Goal: Information Seeking & Learning: Learn about a topic

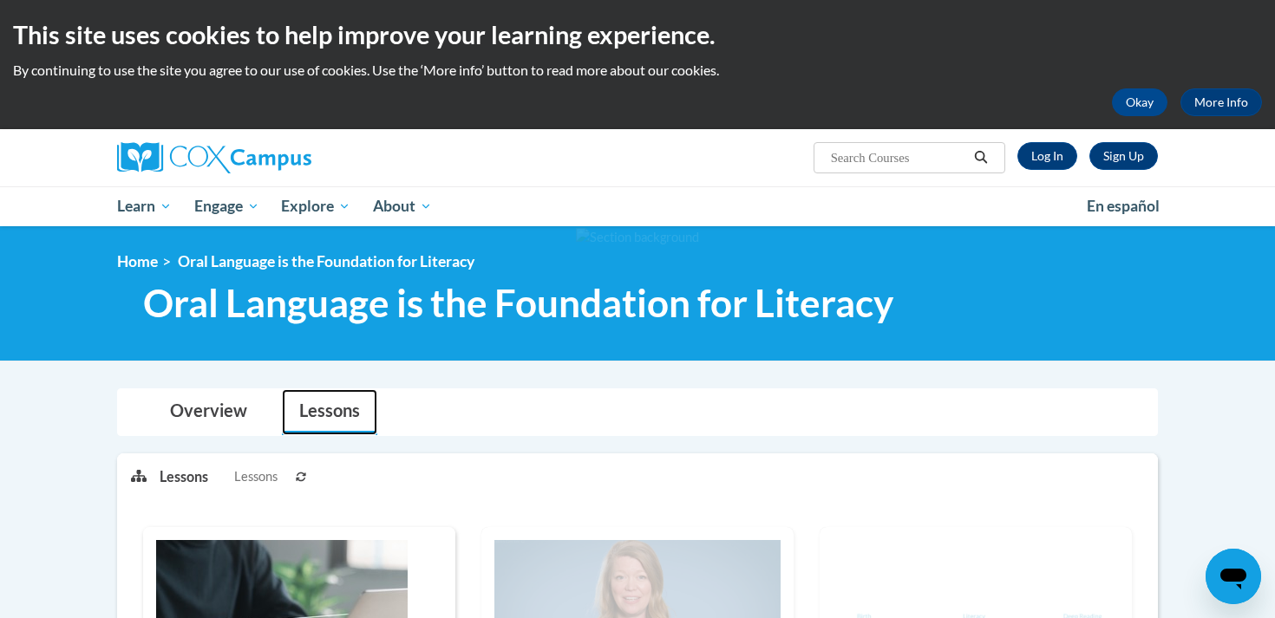
click at [336, 422] on link "Lessons" at bounding box center [329, 412] width 95 height 46
click at [246, 409] on link "Overview" at bounding box center [209, 412] width 112 height 46
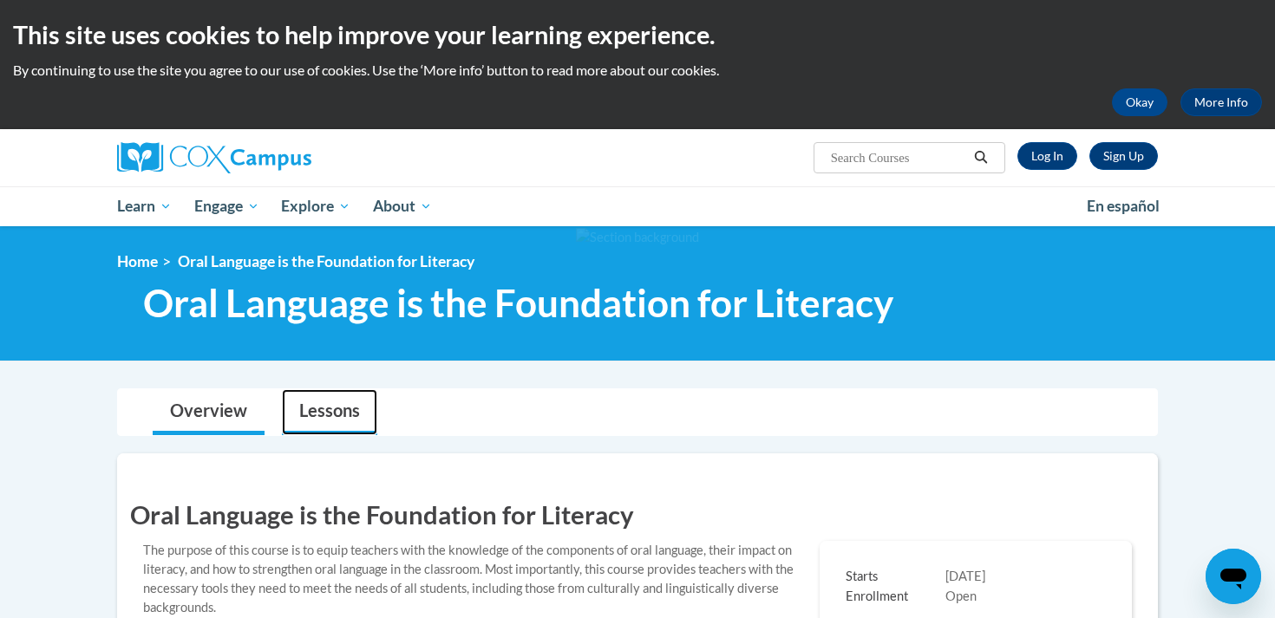
click at [318, 409] on link "Lessons" at bounding box center [329, 412] width 95 height 46
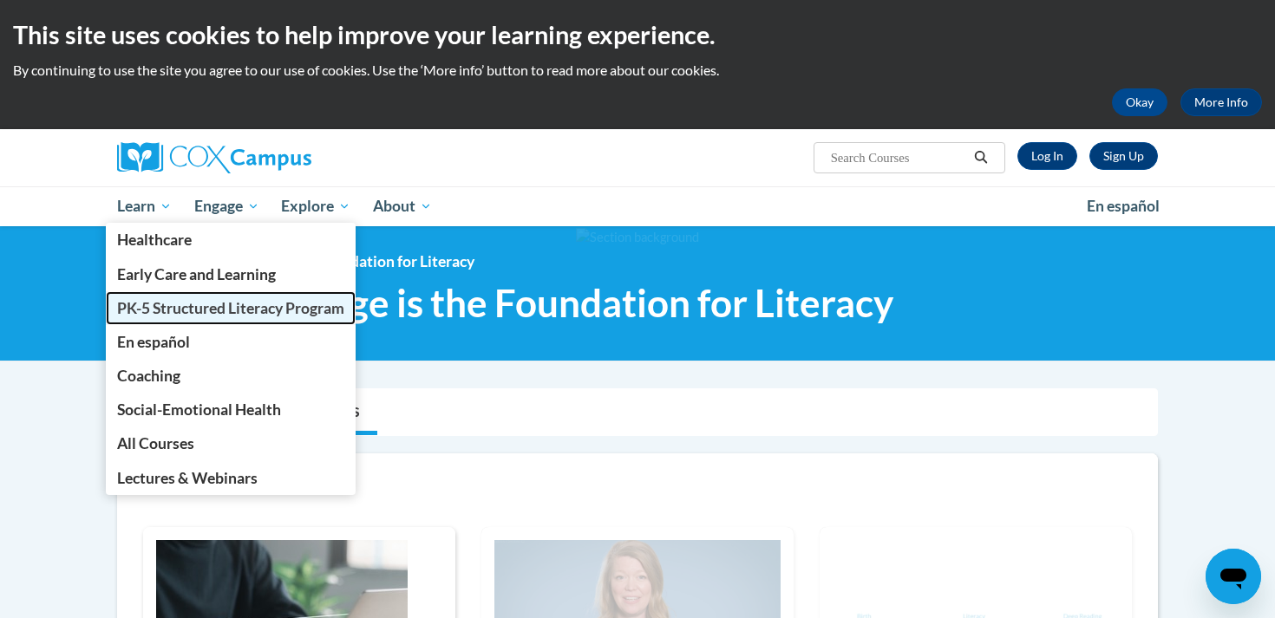
click at [157, 315] on span "PK-5 Structured Literacy Program" at bounding box center [230, 308] width 227 height 18
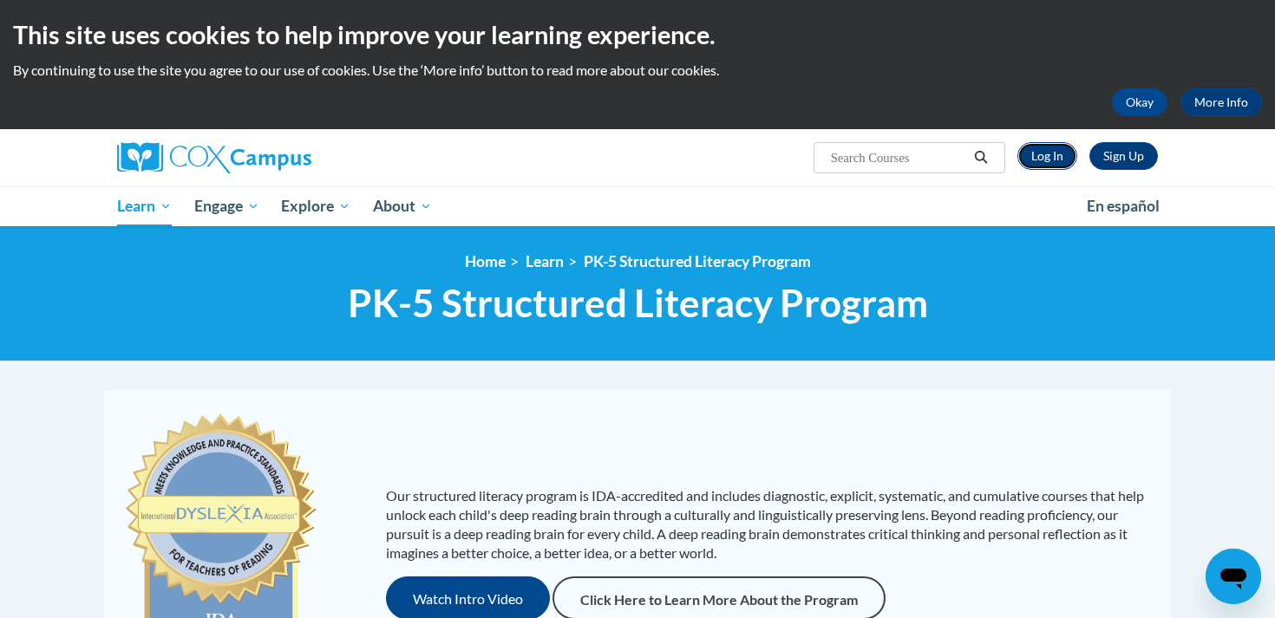
click at [1038, 162] on link "Log In" at bounding box center [1048, 156] width 60 height 28
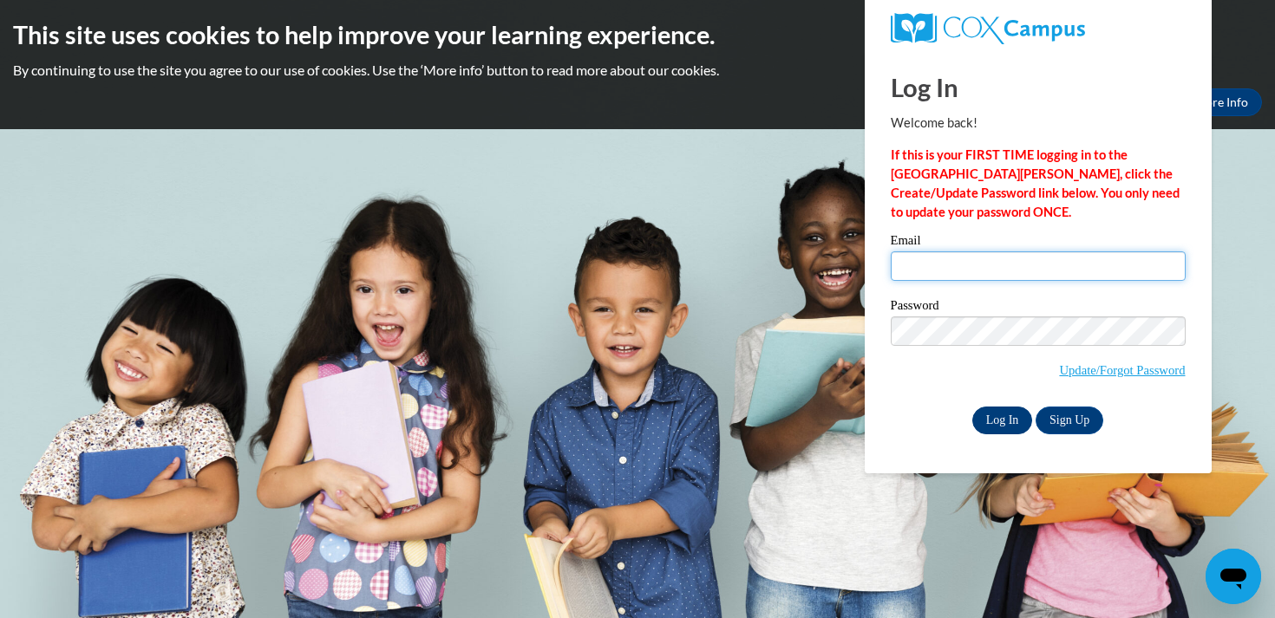
type input "hbeal@dce.k12.wi.us"
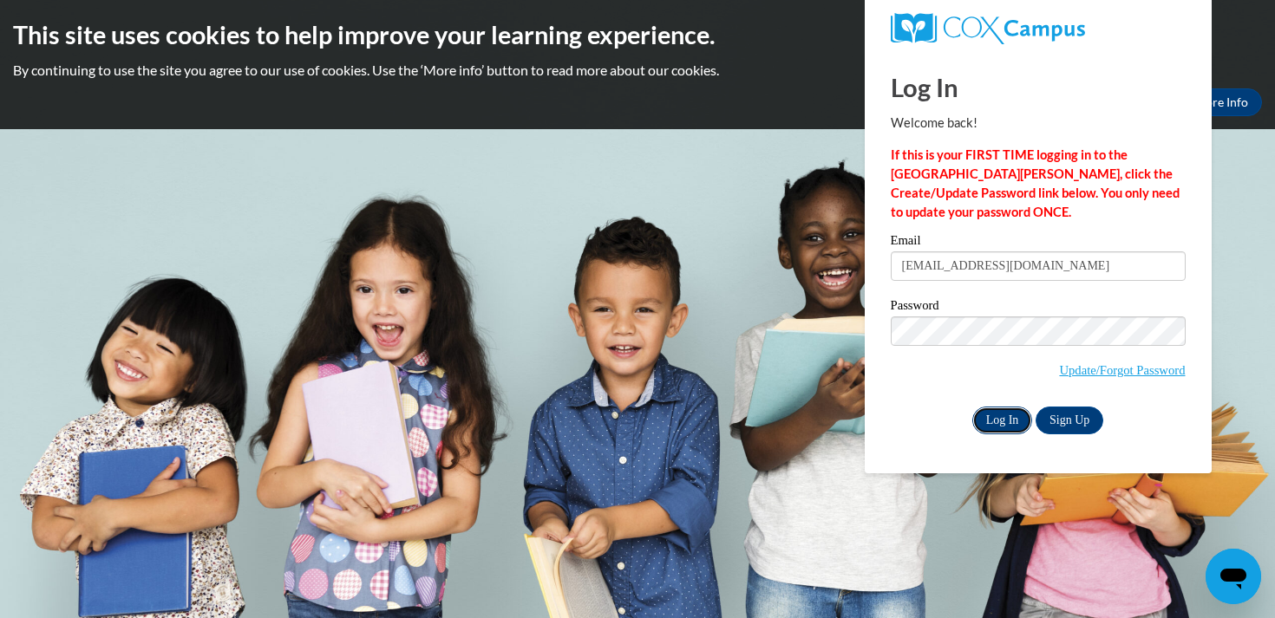
click at [998, 415] on input "Log In" at bounding box center [1002, 421] width 61 height 28
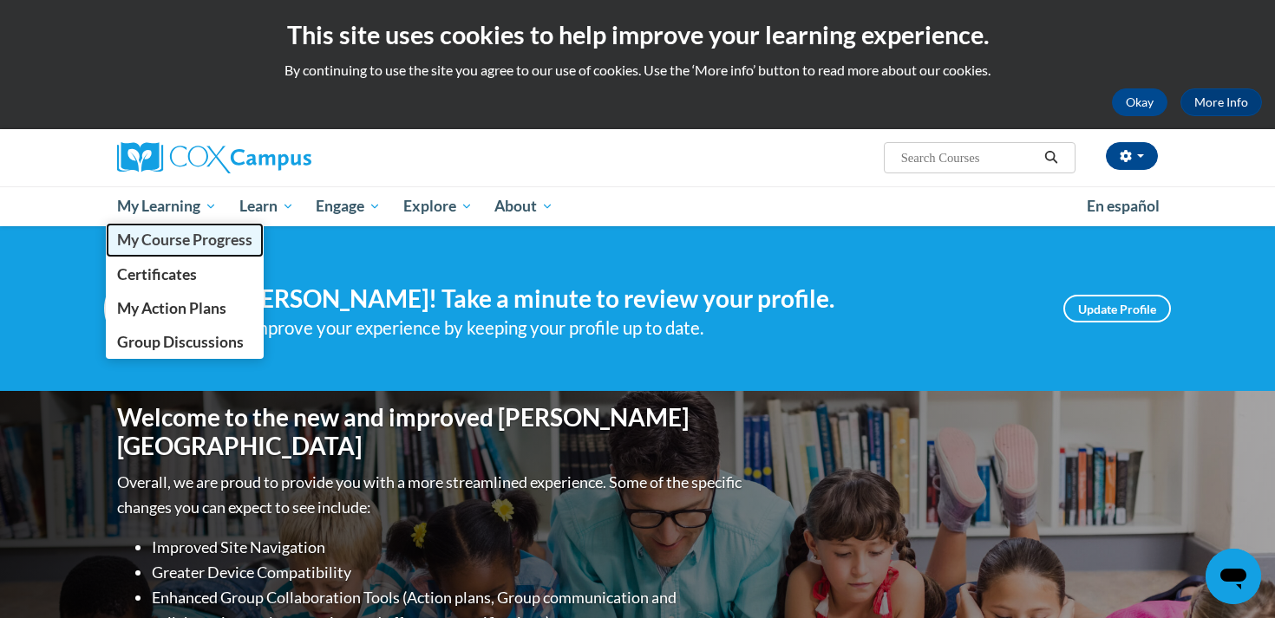
click at [145, 254] on link "My Course Progress" at bounding box center [185, 240] width 158 height 34
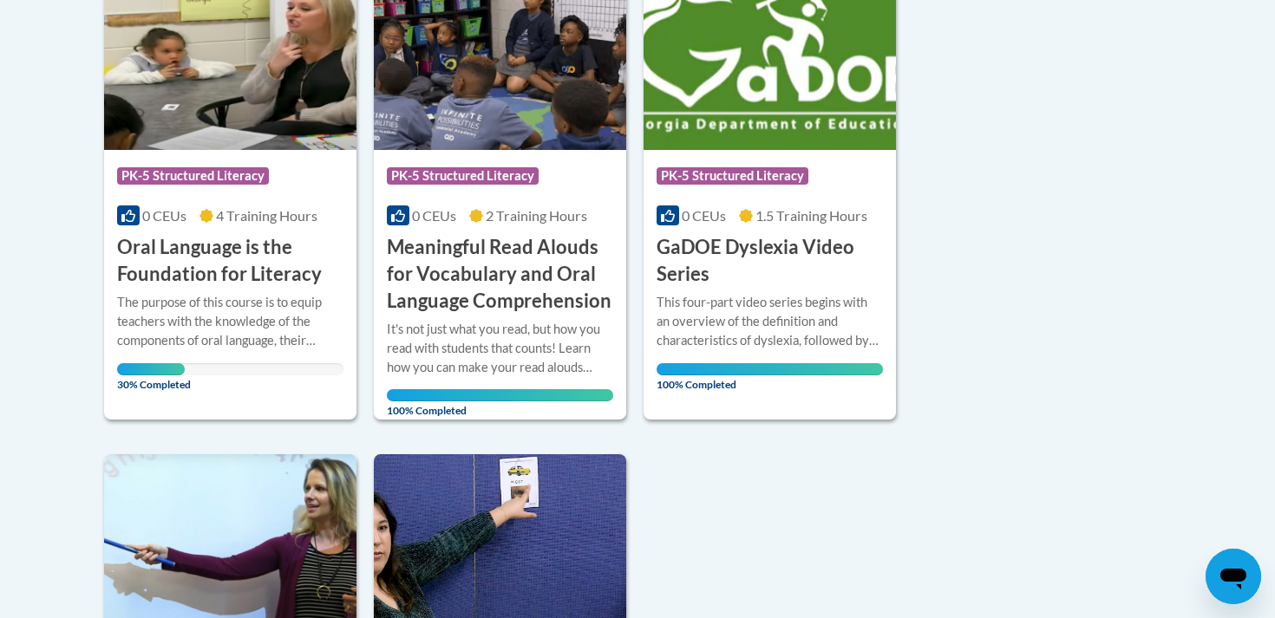
scroll to position [476, 0]
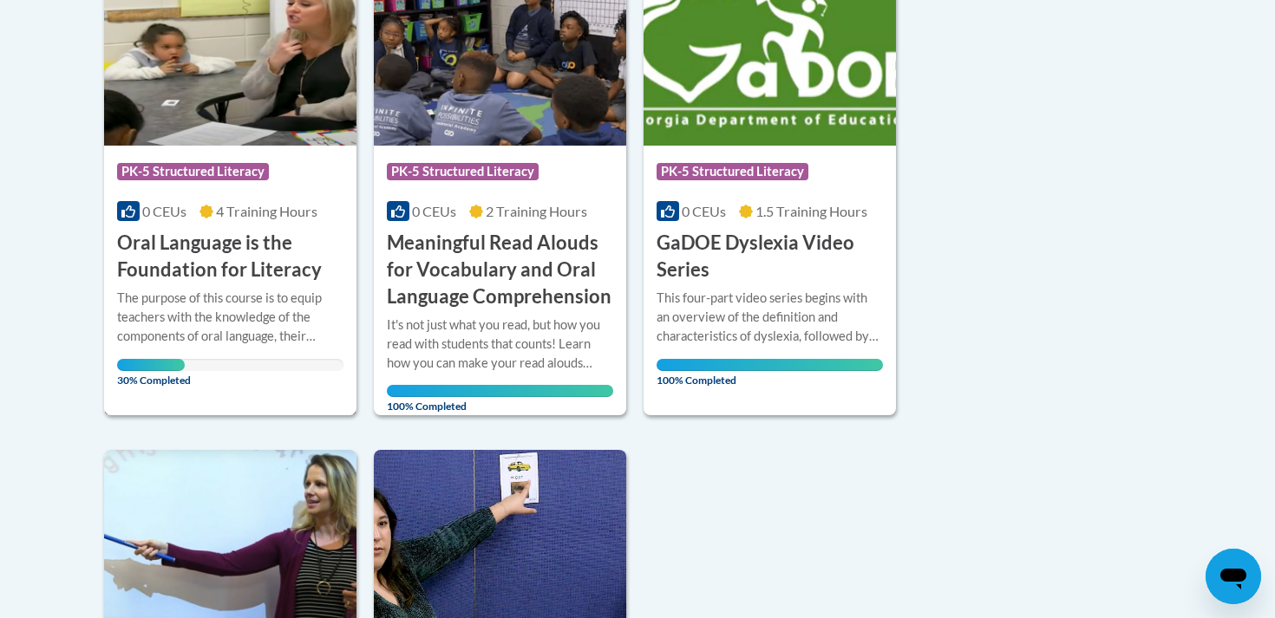
click at [194, 311] on div "The purpose of this course is to equip teachers with the knowledge of the compo…" at bounding box center [230, 317] width 226 height 57
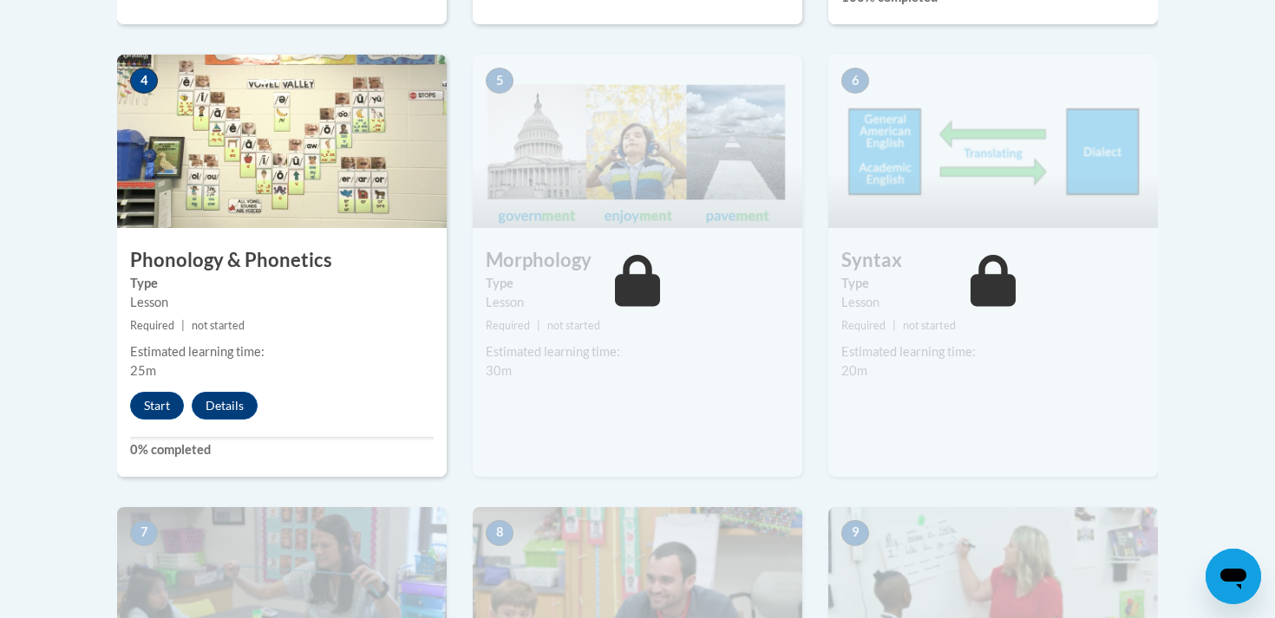
scroll to position [1063, 0]
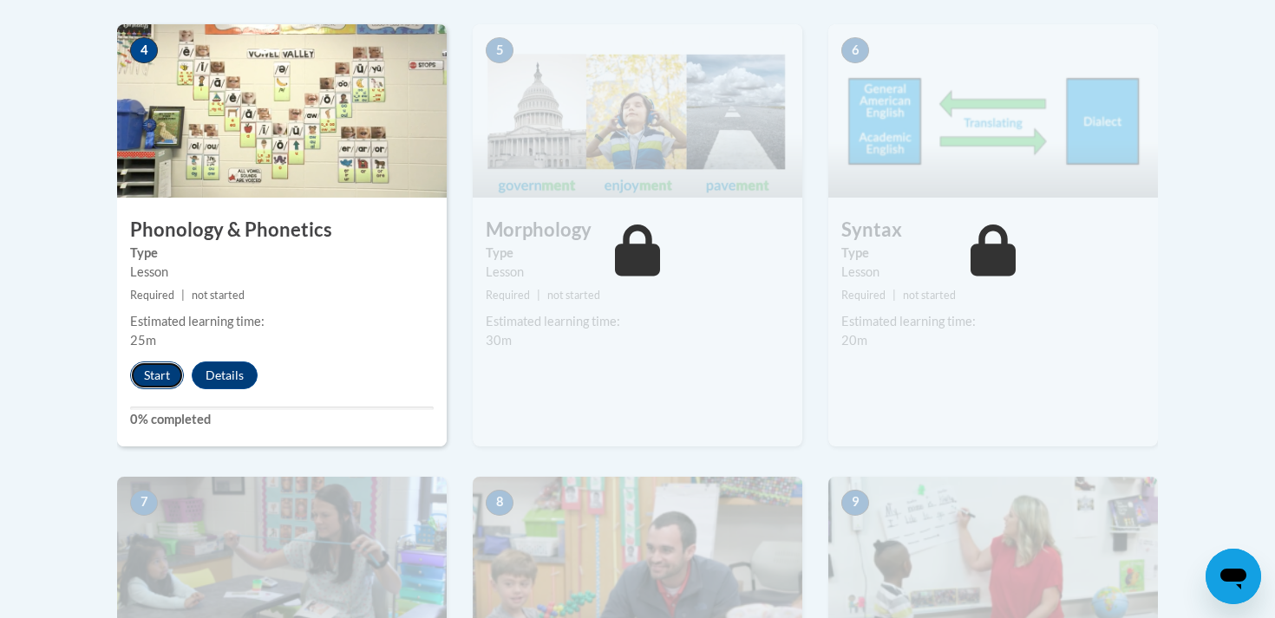
click at [147, 381] on button "Start" at bounding box center [157, 376] width 54 height 28
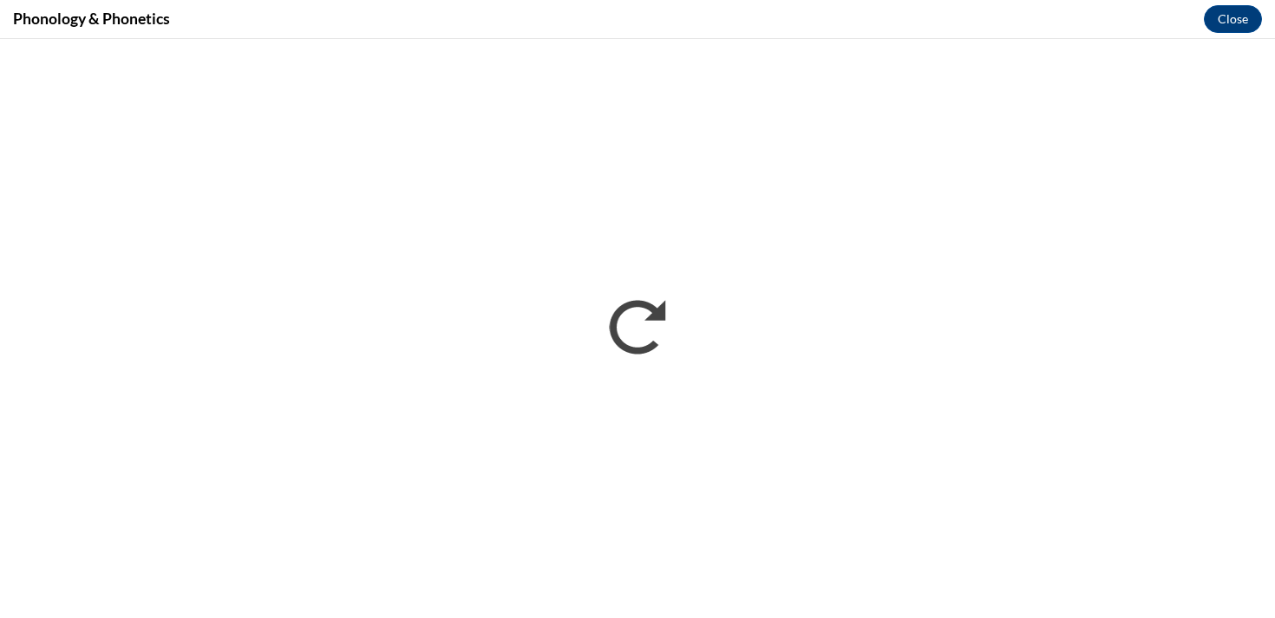
scroll to position [0, 0]
